Goal: Task Accomplishment & Management: Use online tool/utility

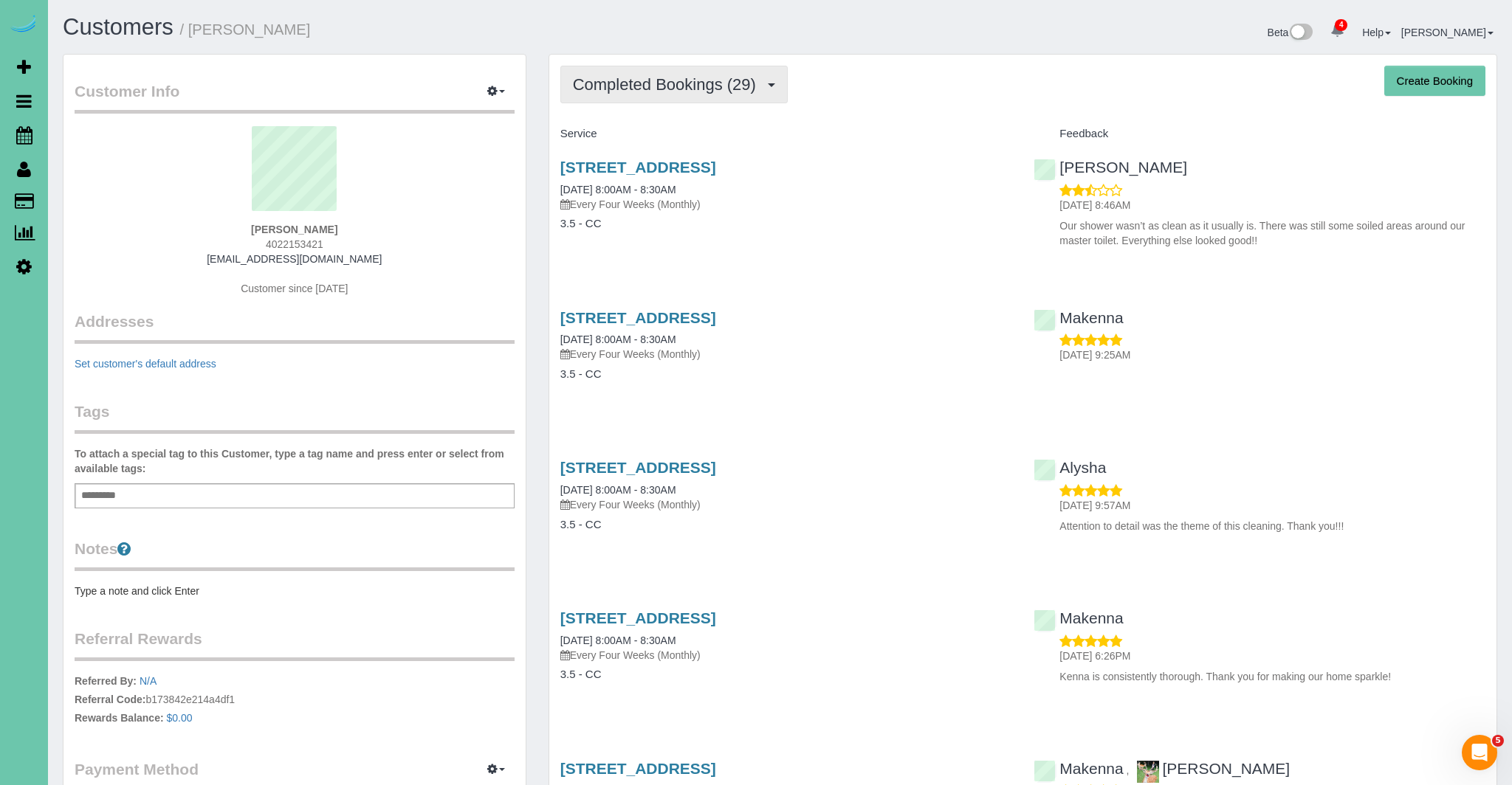
click at [711, 96] on button "Completed Bookings (29)" at bounding box center [674, 84] width 228 height 38
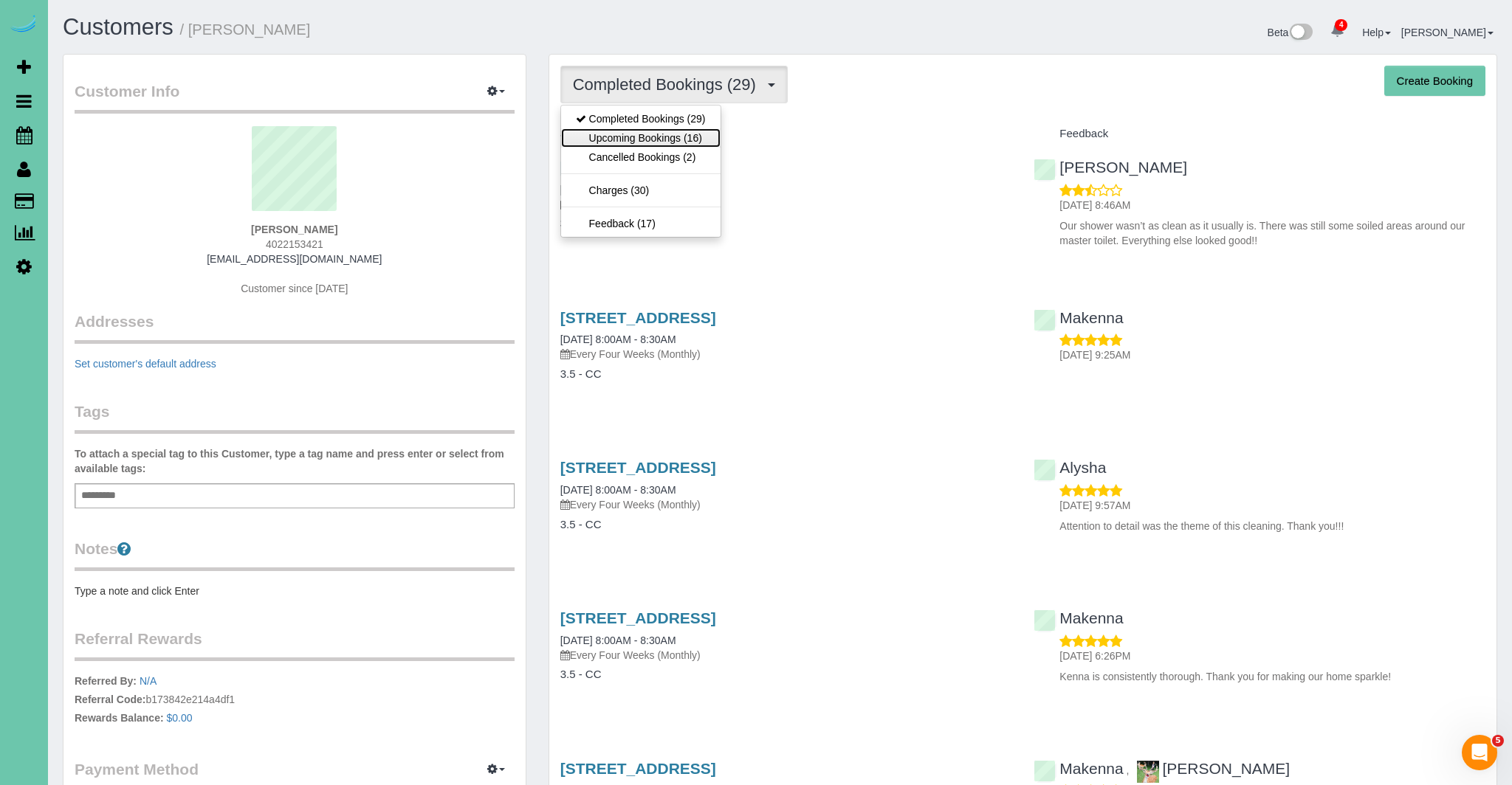
click at [703, 131] on link "Upcoming Bookings (16)" at bounding box center [641, 138] width 160 height 19
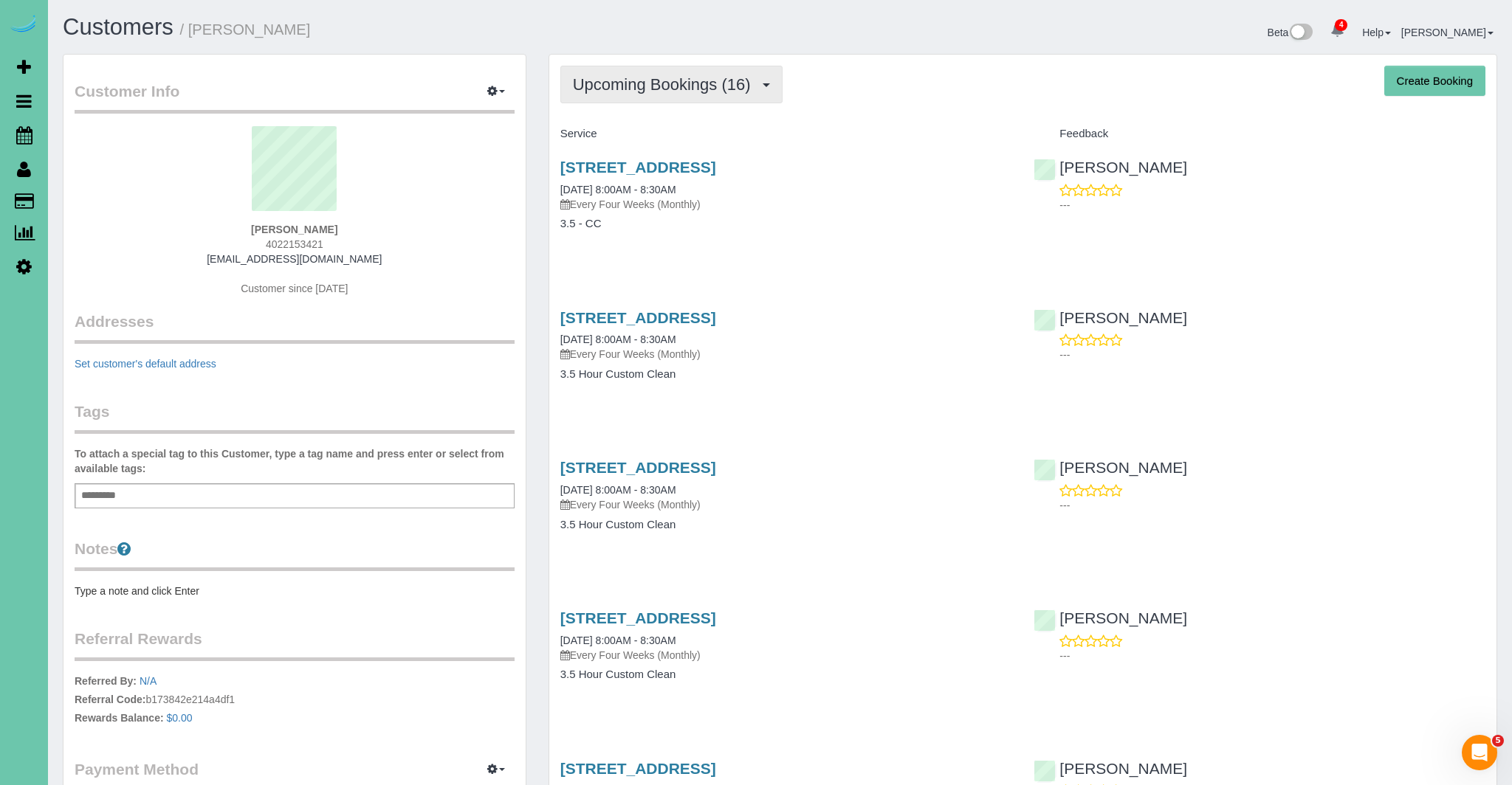
click at [712, 96] on button "Upcoming Bookings (16)" at bounding box center [671, 84] width 222 height 38
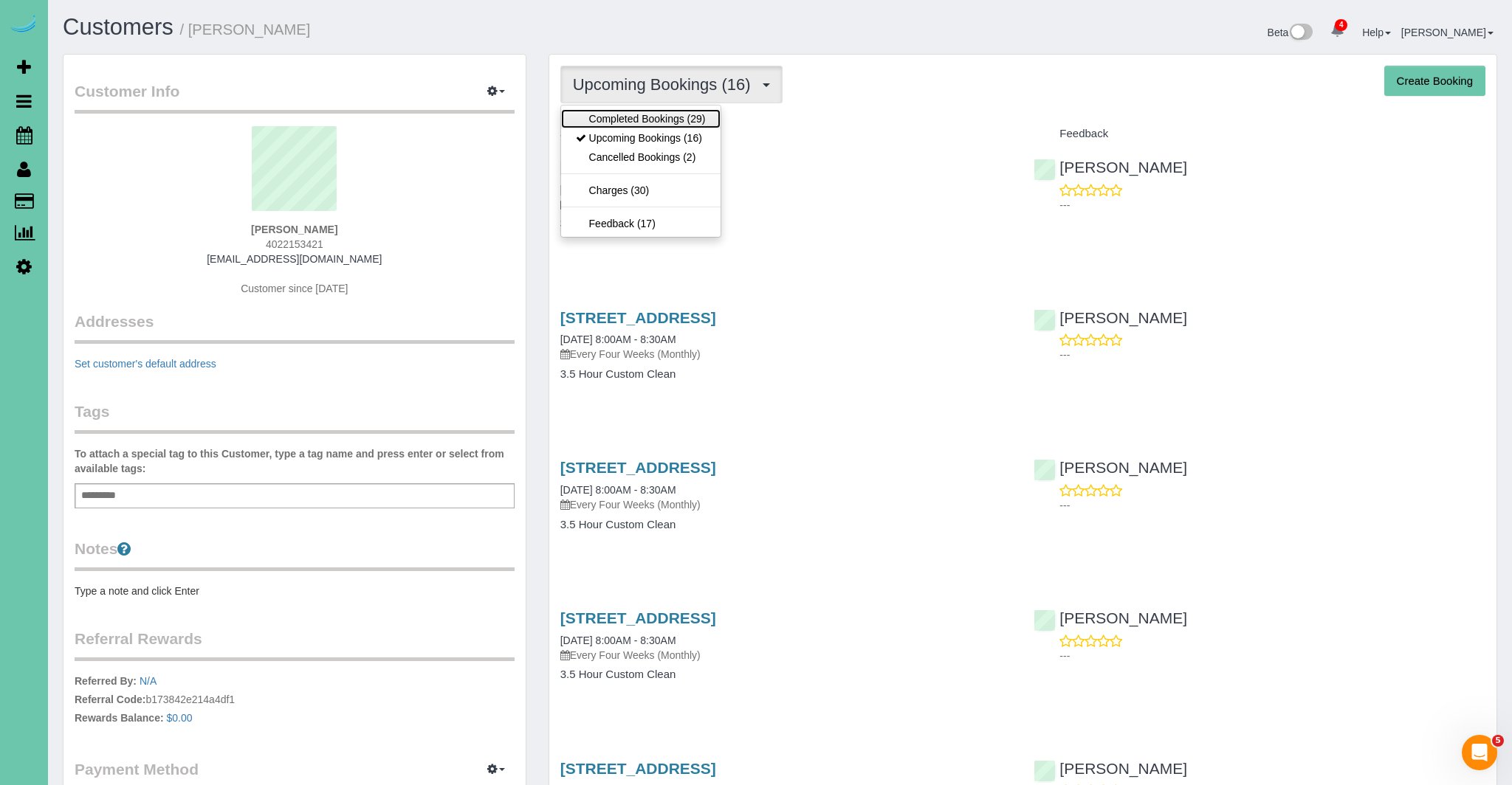
click at [689, 116] on link "Completed Bookings (29)" at bounding box center [641, 118] width 160 height 19
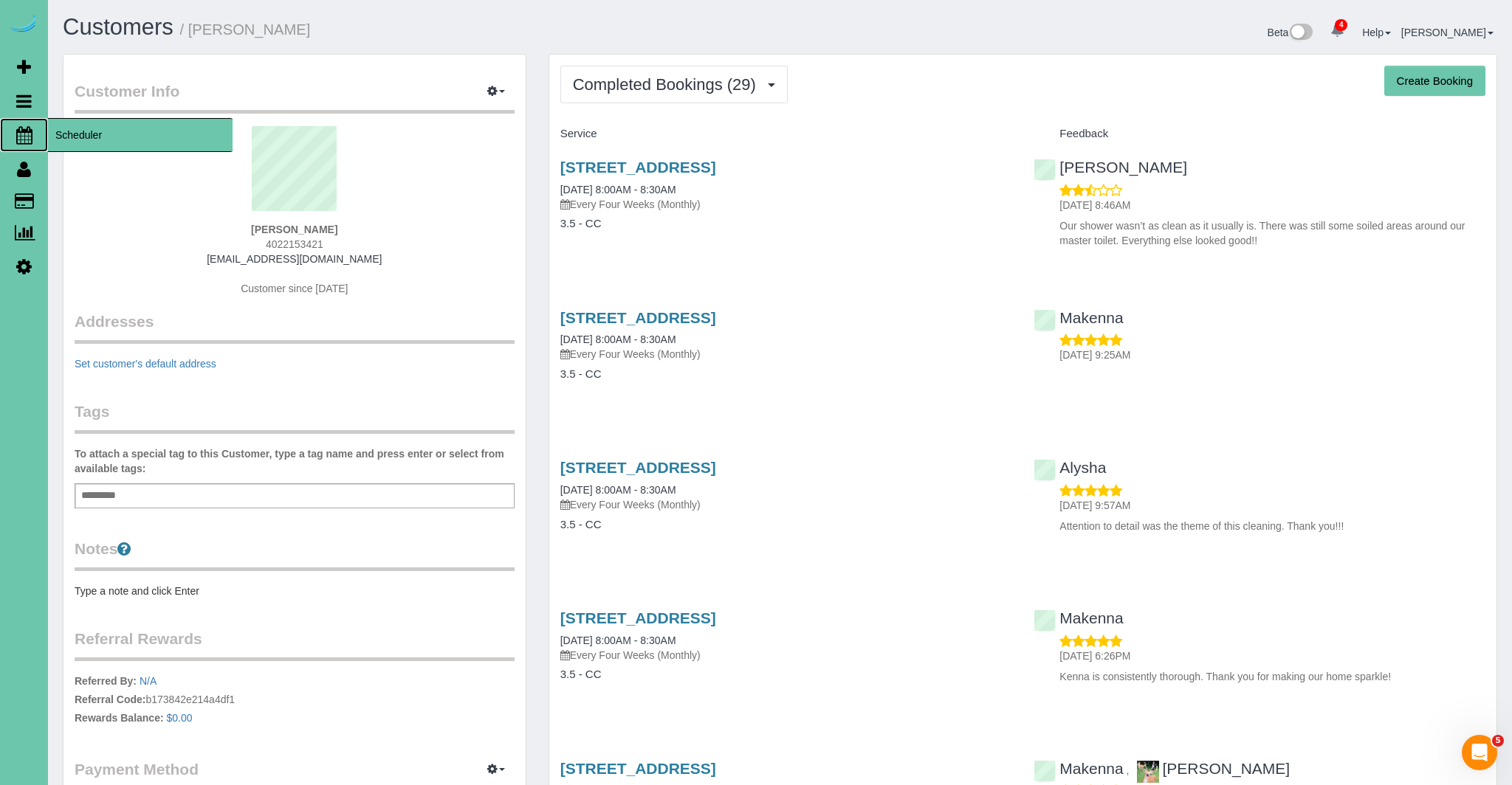
click at [22, 131] on icon at bounding box center [24, 135] width 16 height 18
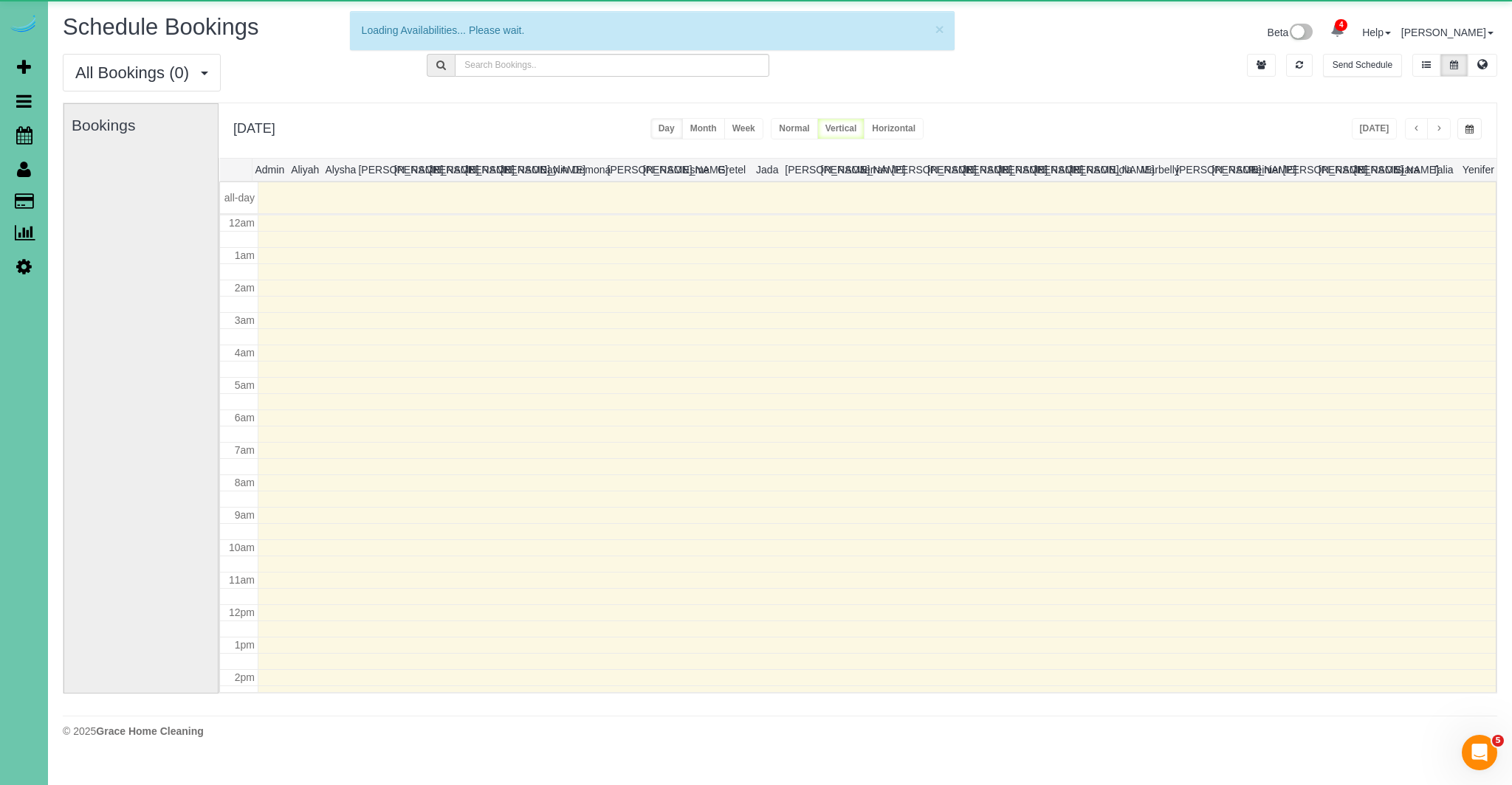
scroll to position [196, 0]
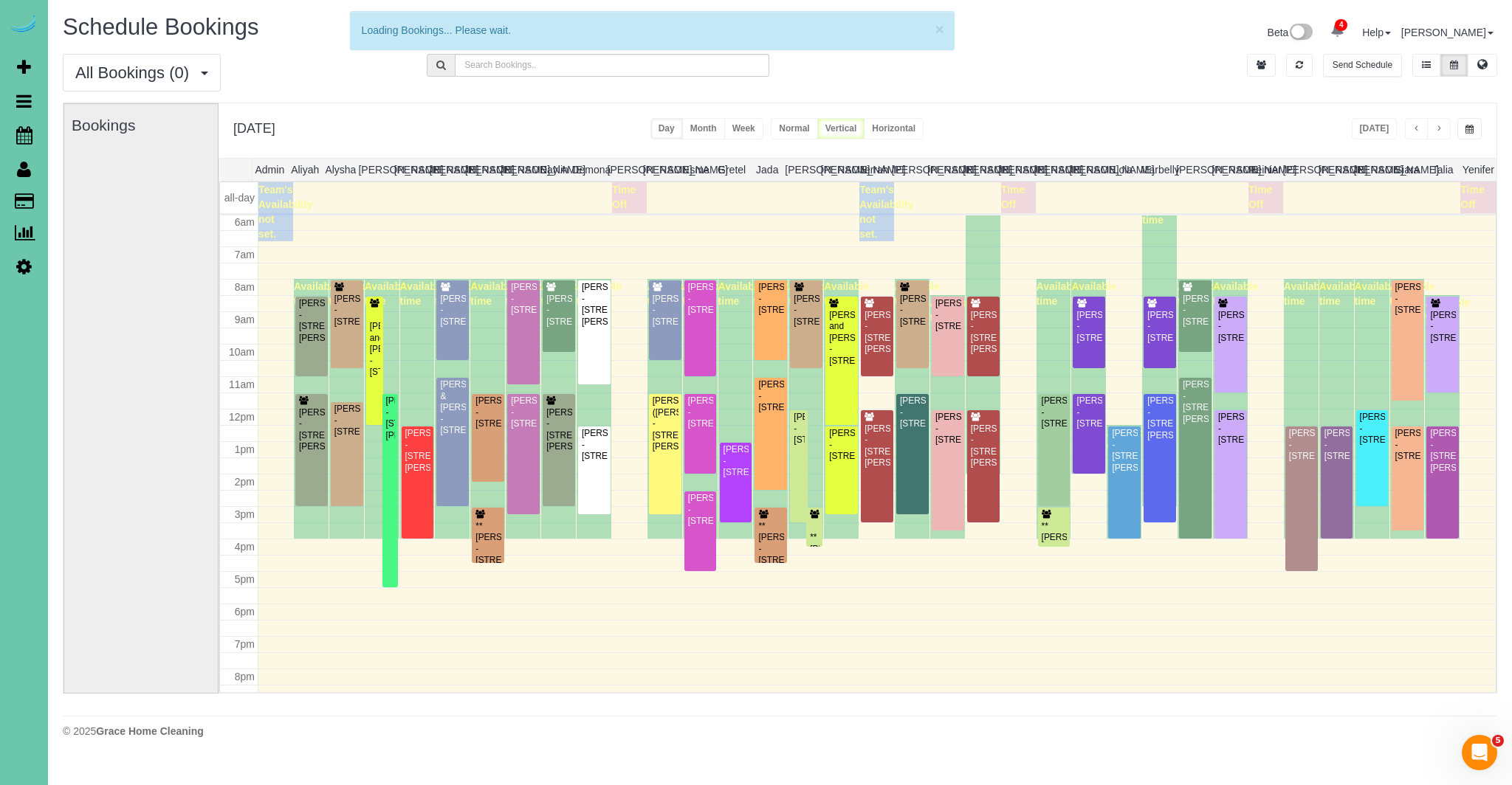
click at [1420, 129] on button "button" at bounding box center [1417, 129] width 24 height 22
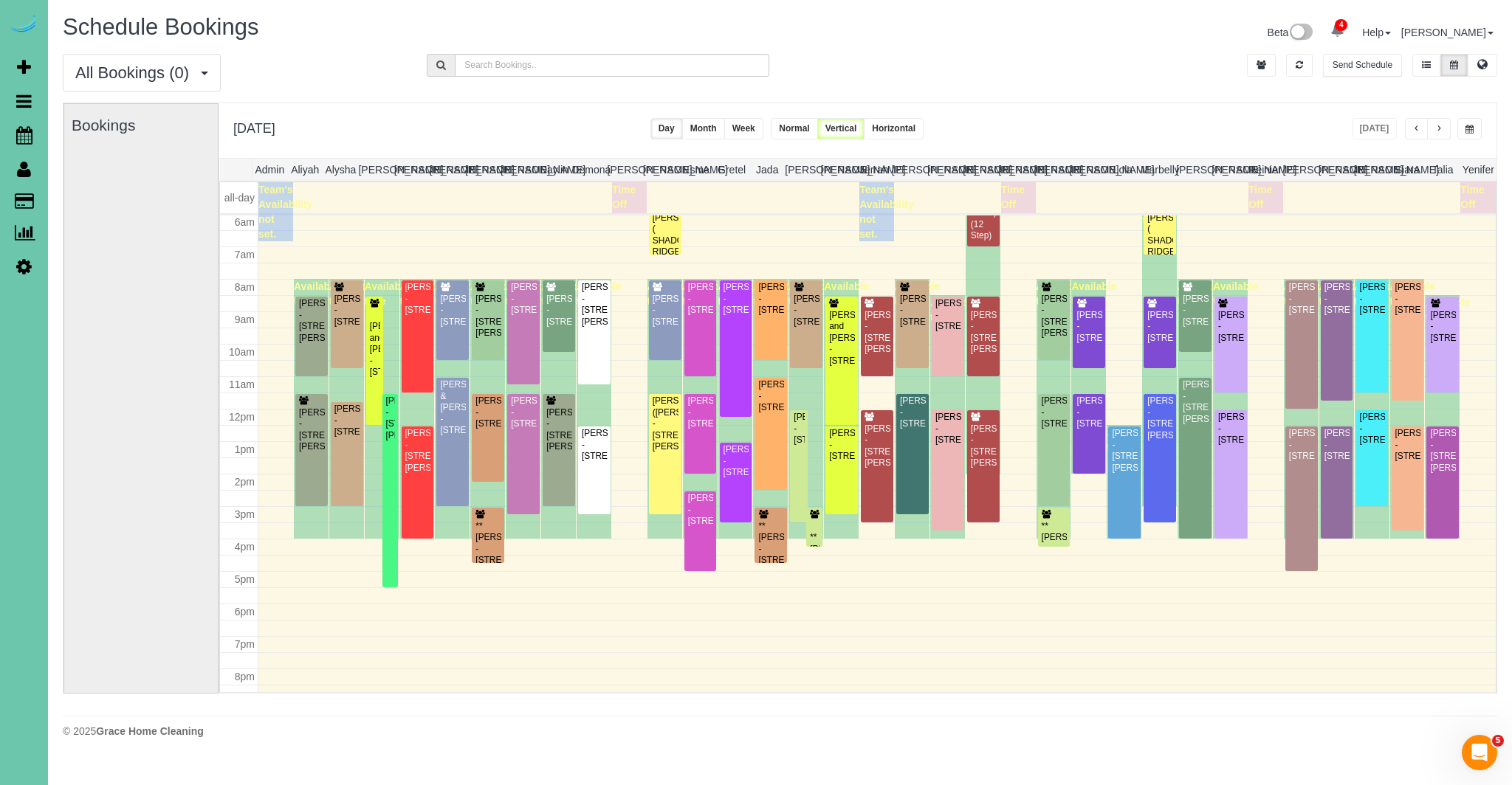
click at [1413, 131] on span "button" at bounding box center [1417, 130] width 7 height 9
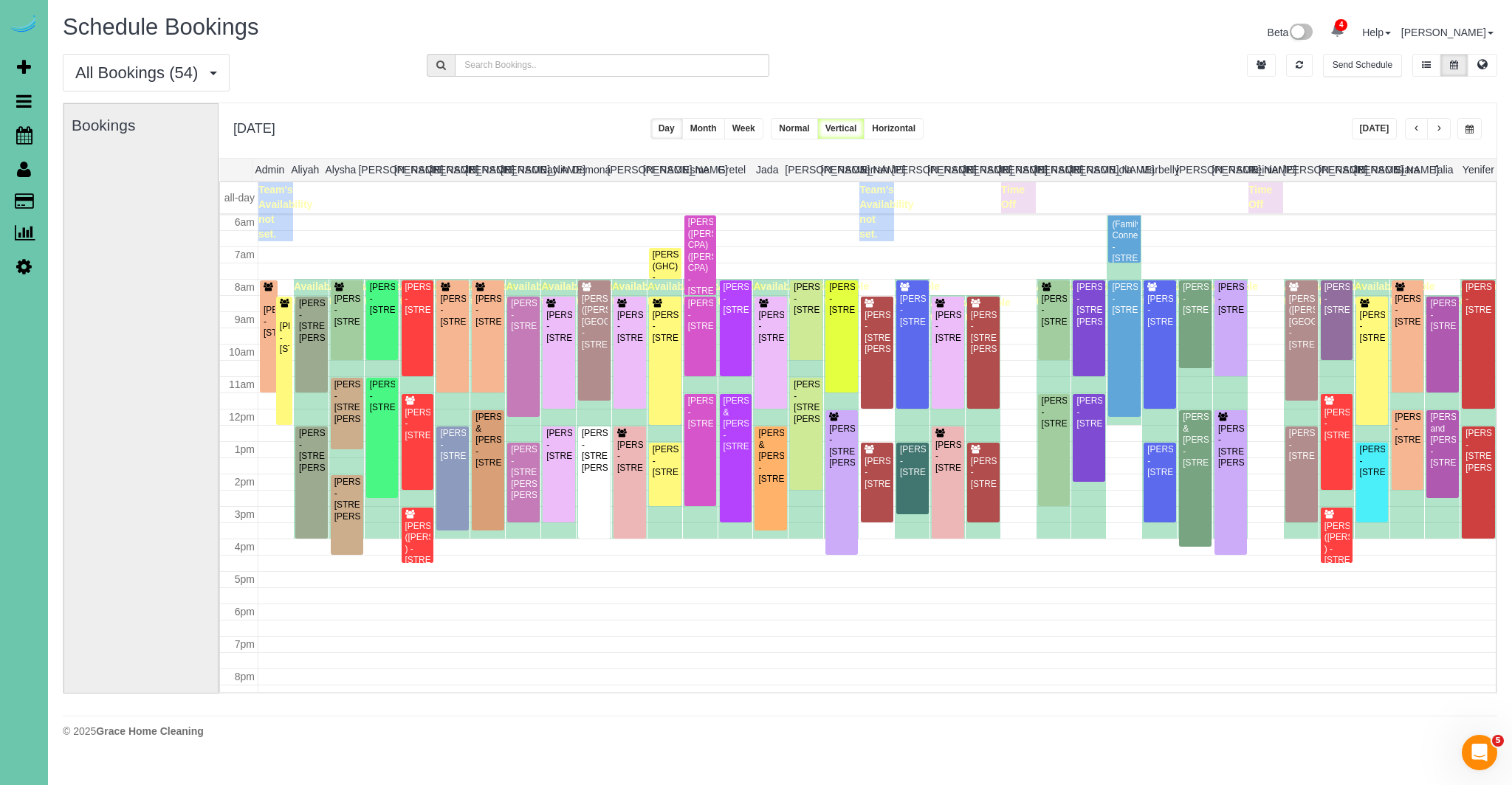
scroll to position [187, 0]
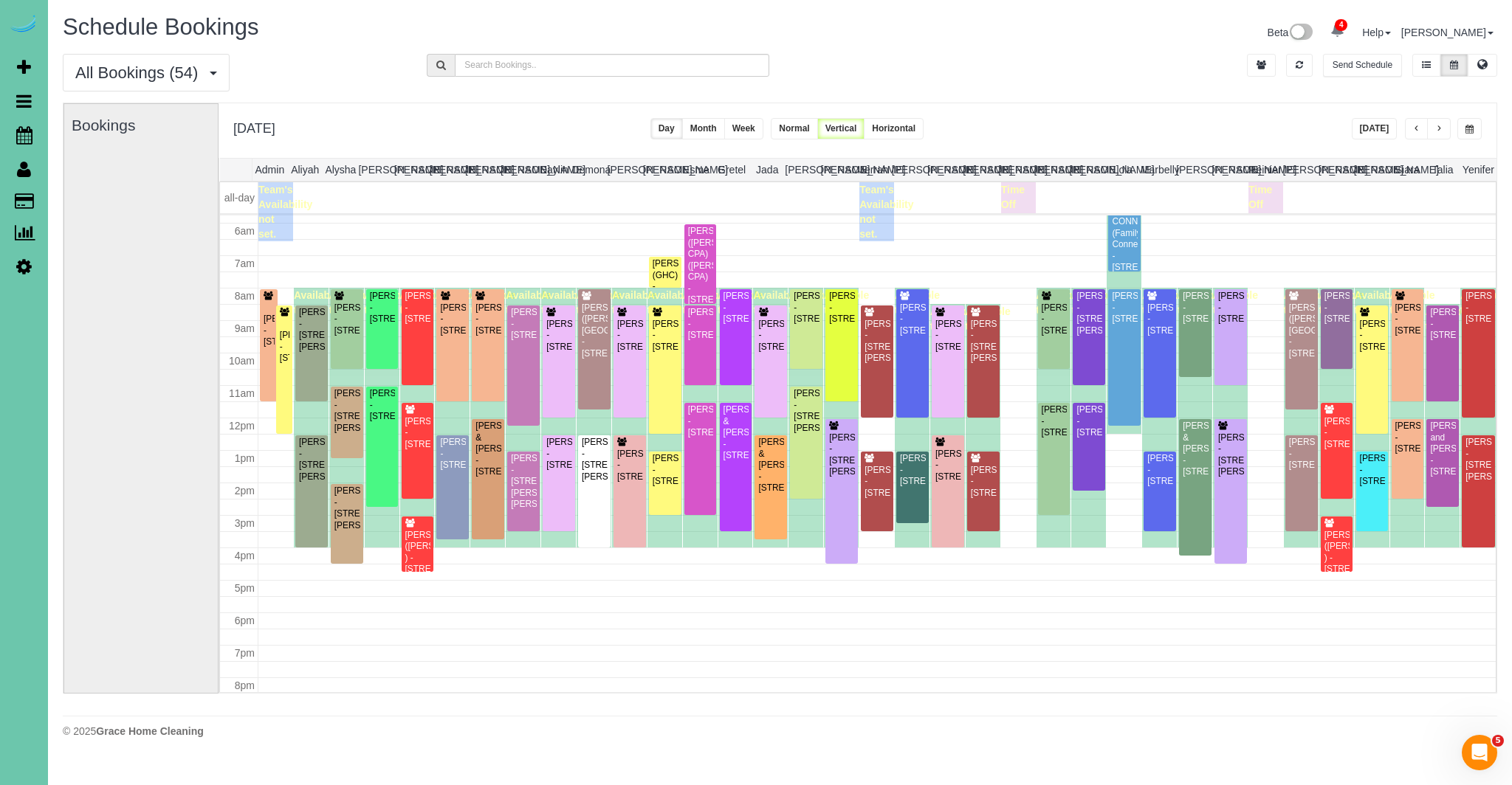
click at [1442, 131] on button "button" at bounding box center [1439, 129] width 24 height 22
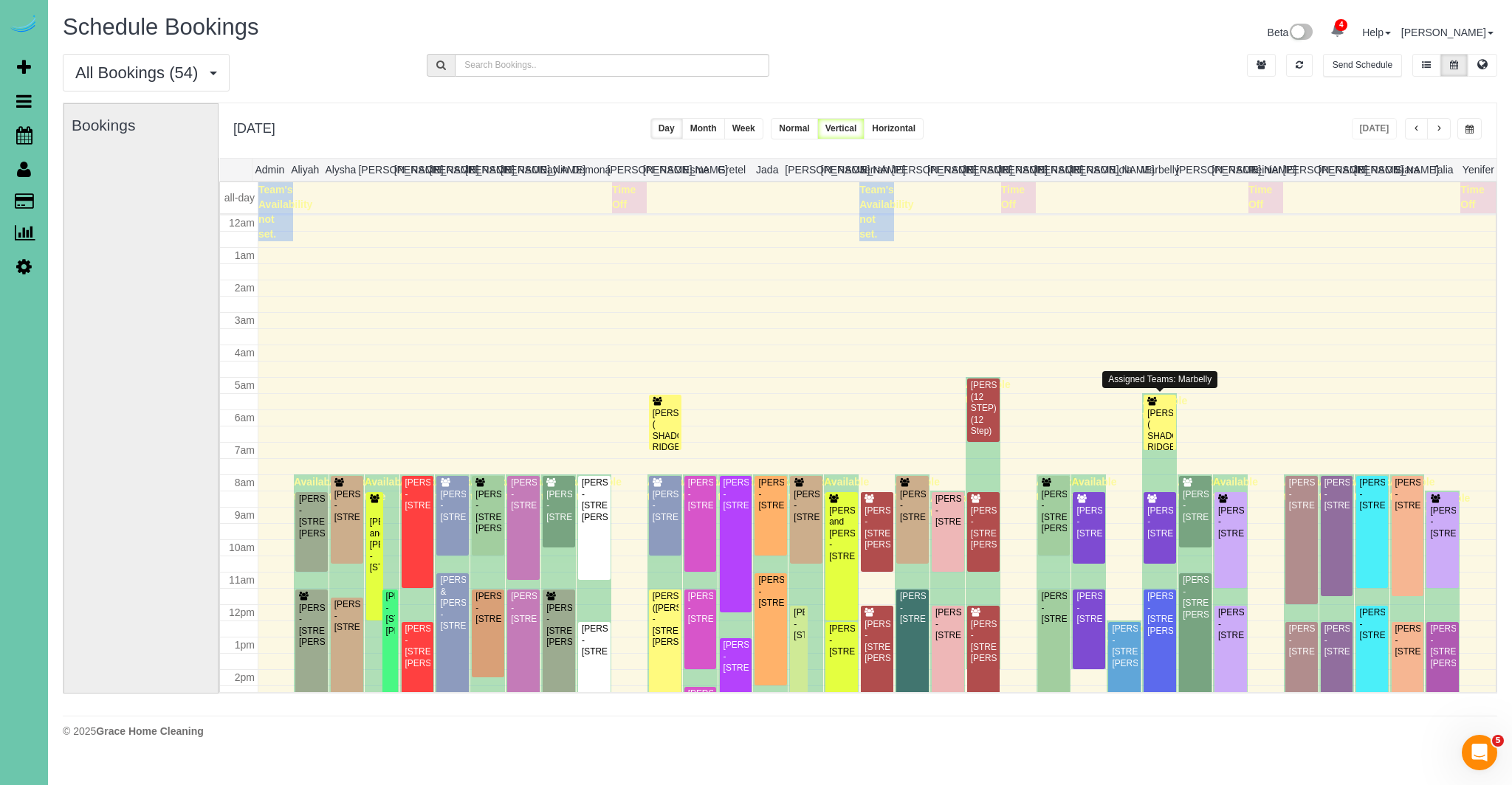
scroll to position [196, 0]
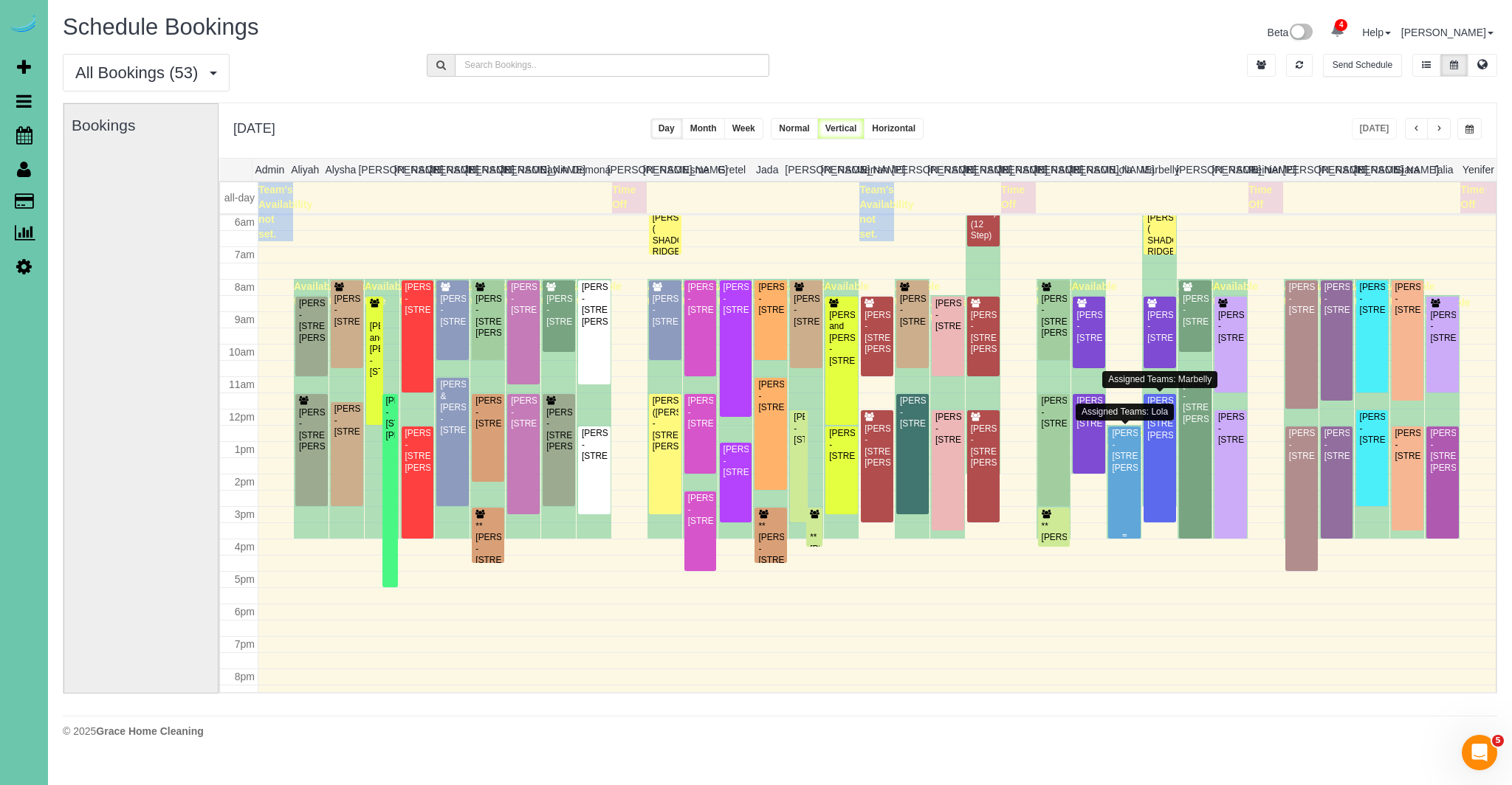
click at [1128, 474] on div "[PERSON_NAME] - [STREET_ADDRESS][PERSON_NAME]" at bounding box center [1124, 451] width 26 height 45
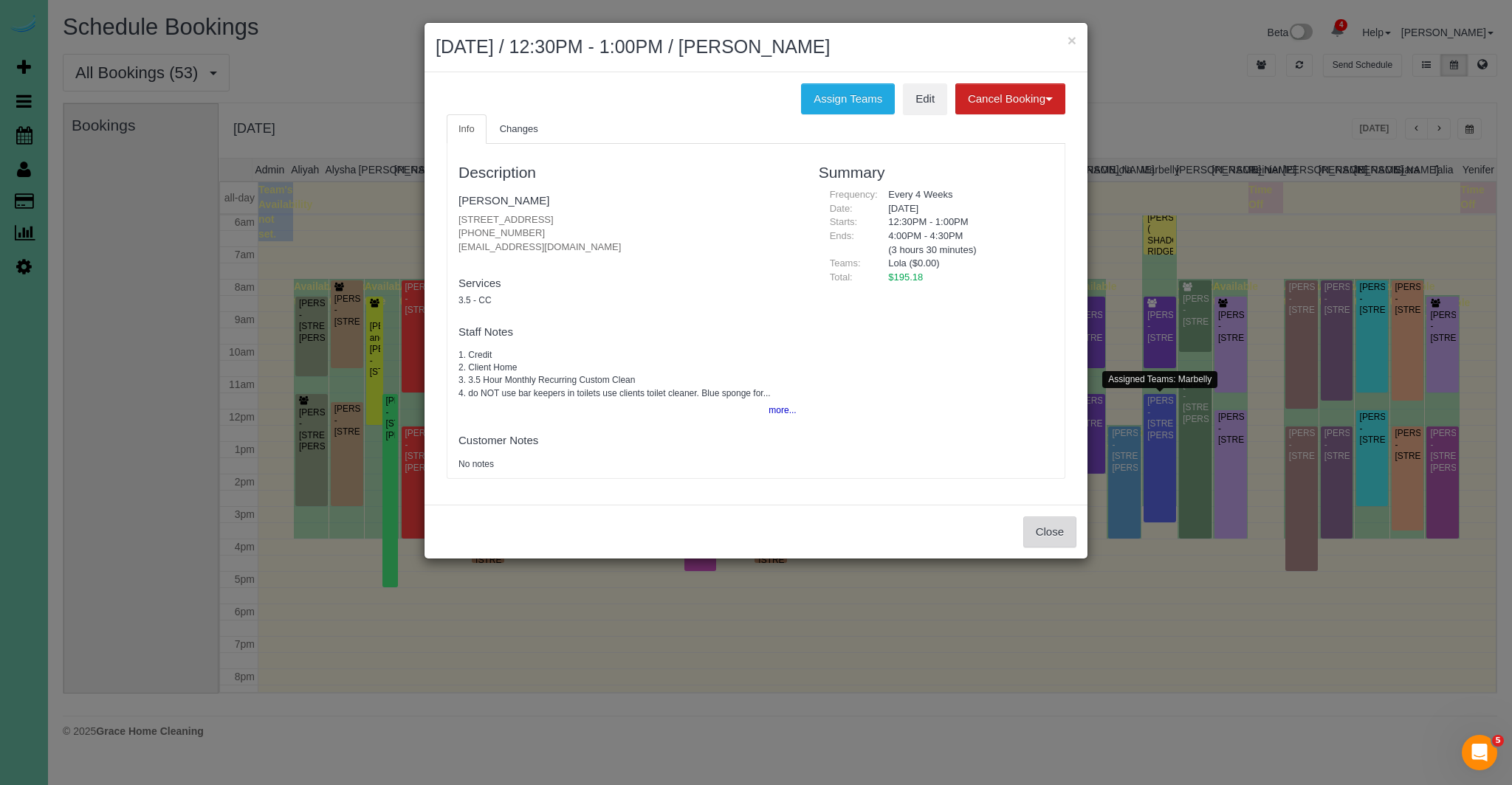
click at [1054, 528] on button "Close" at bounding box center [1049, 532] width 54 height 31
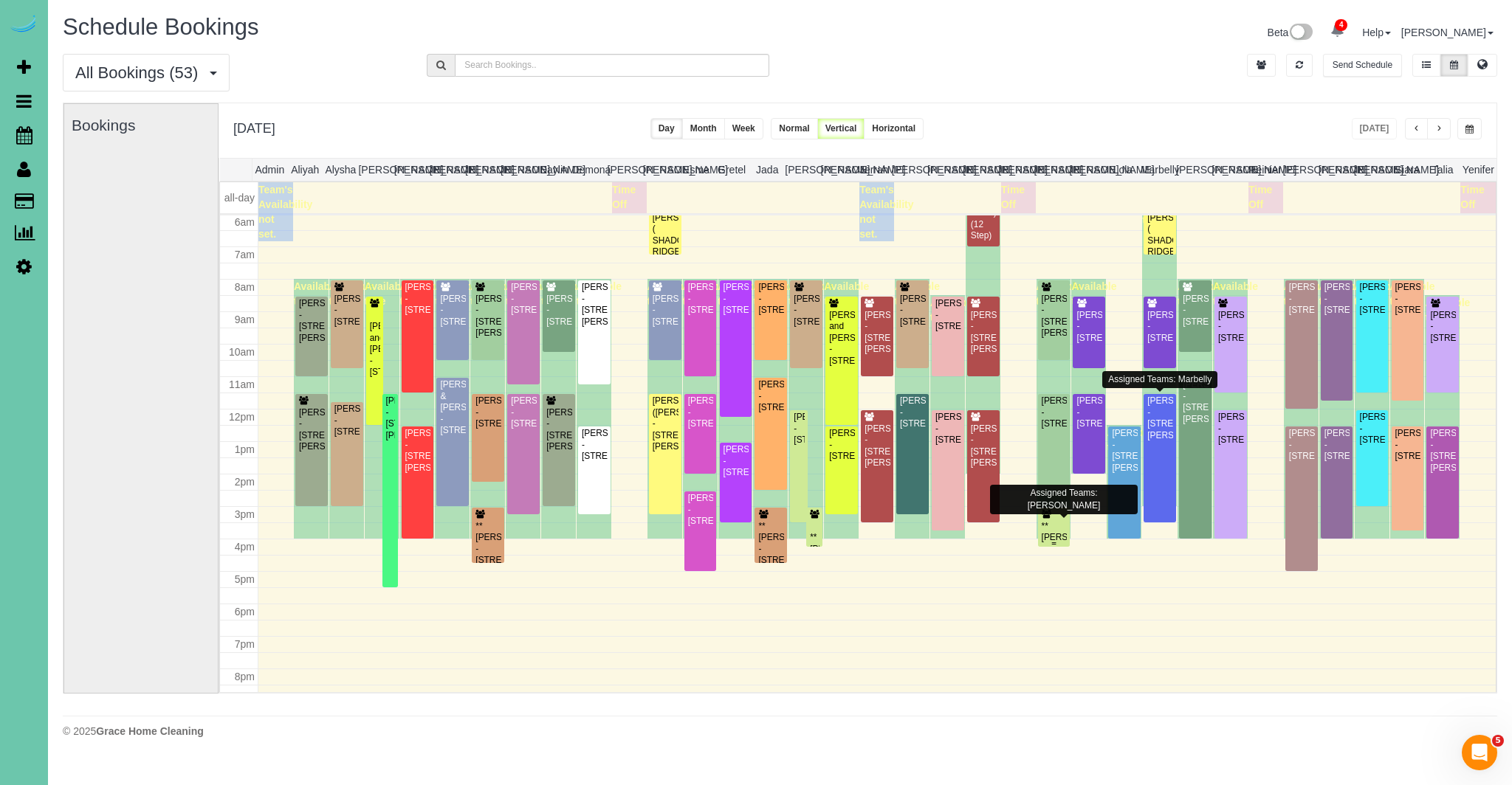
scroll to position [196, 0]
click at [1365, 417] on div "[PERSON_NAME] - [STREET_ADDRESS]" at bounding box center [1371, 427] width 26 height 34
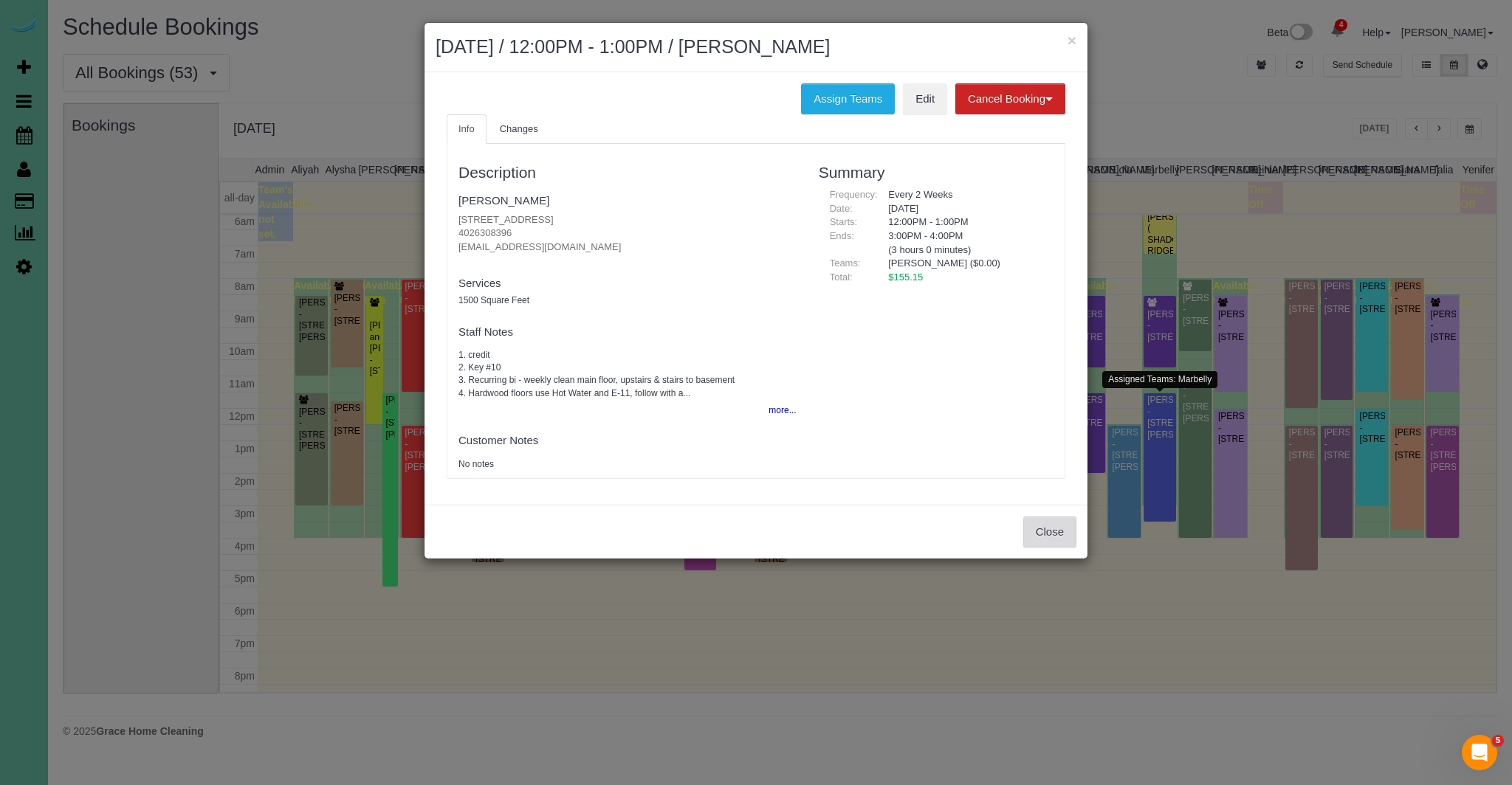
click at [1064, 532] on button "Close" at bounding box center [1049, 532] width 54 height 31
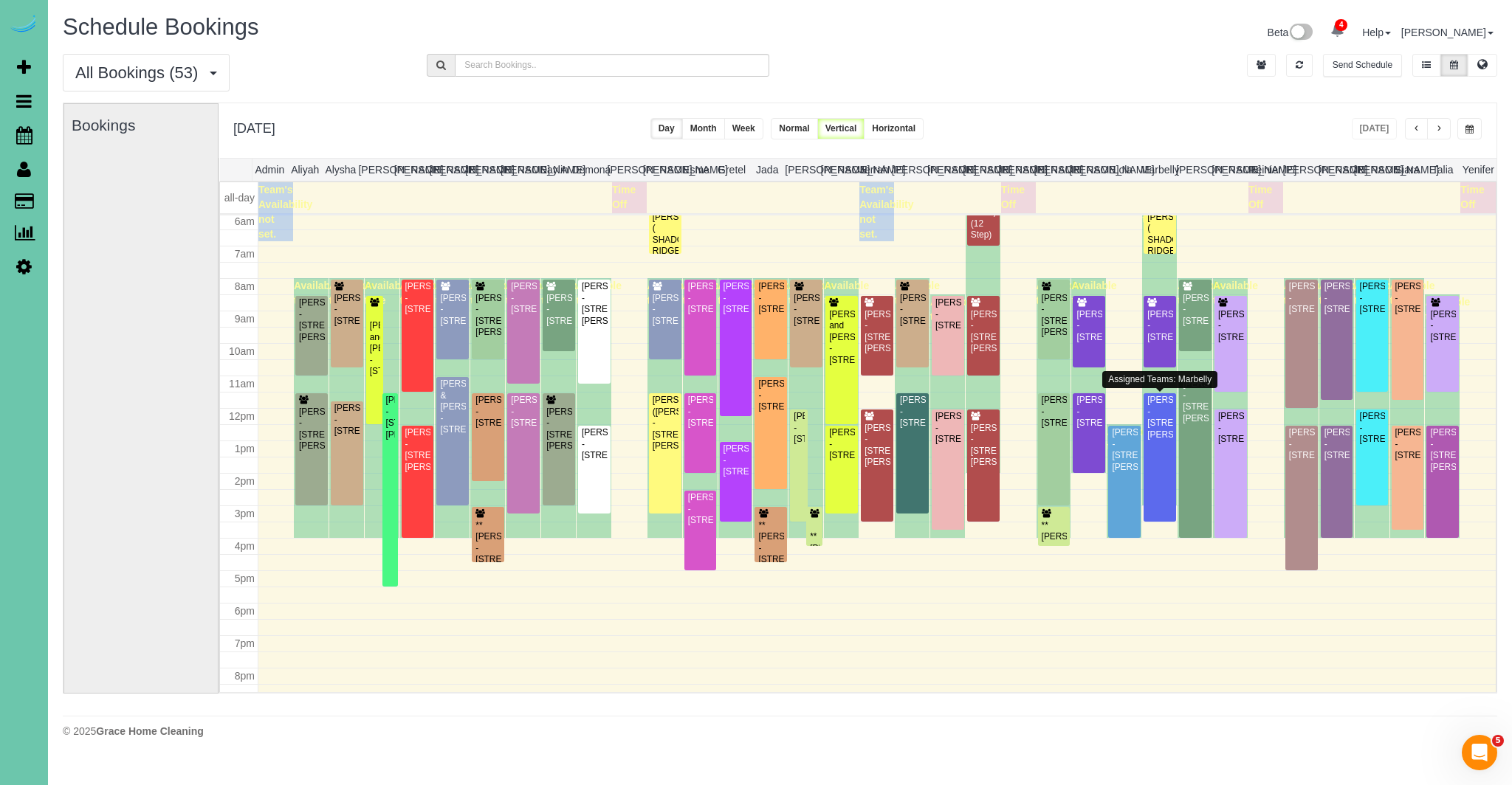
click at [1093, 544] on td at bounding box center [877, 546] width 1238 height 16
